Goal: Information Seeking & Learning: Find specific page/section

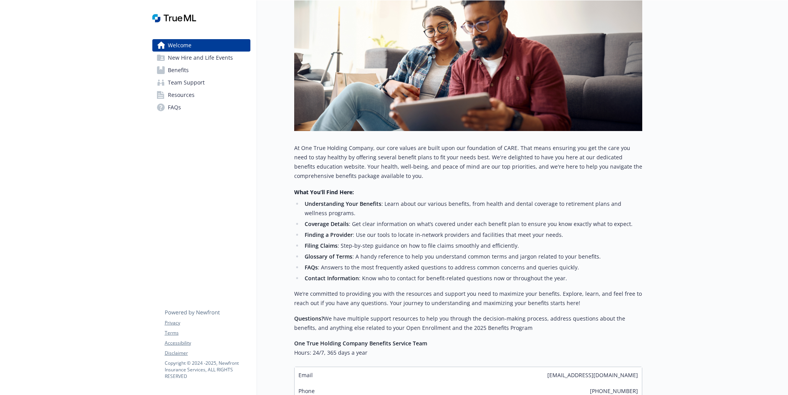
scroll to position [175, 0]
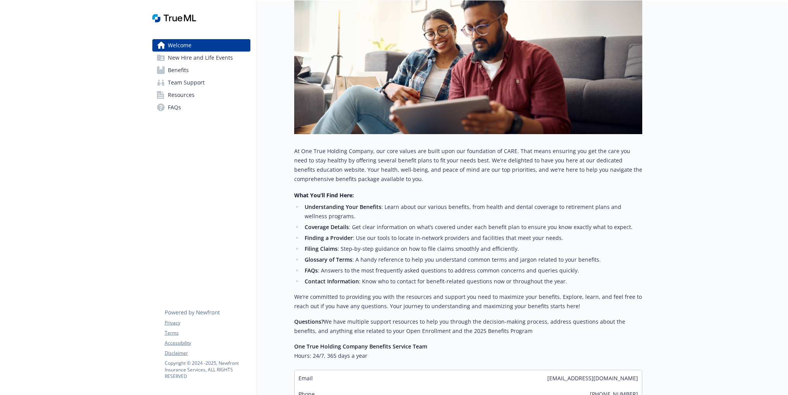
scroll to position [193, 0]
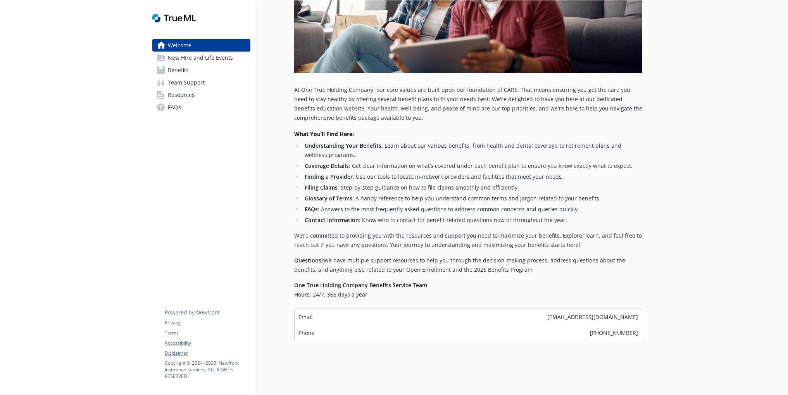
click at [172, 107] on span "FAQs" at bounding box center [174, 107] width 13 height 12
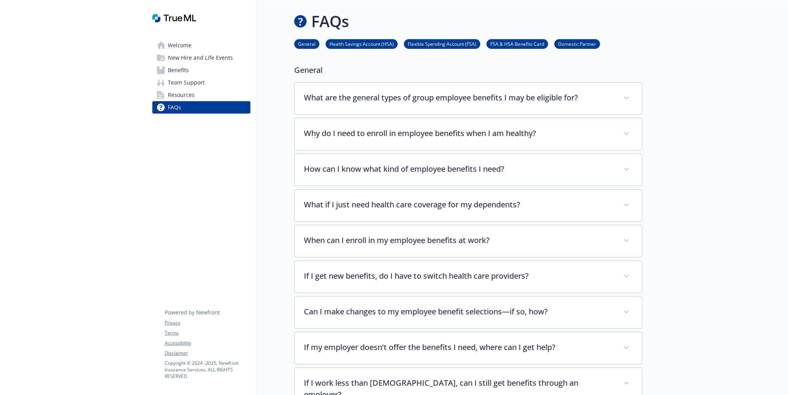
click at [177, 44] on span "Welcome" at bounding box center [180, 45] width 24 height 12
